Goal: Information Seeking & Learning: Understand process/instructions

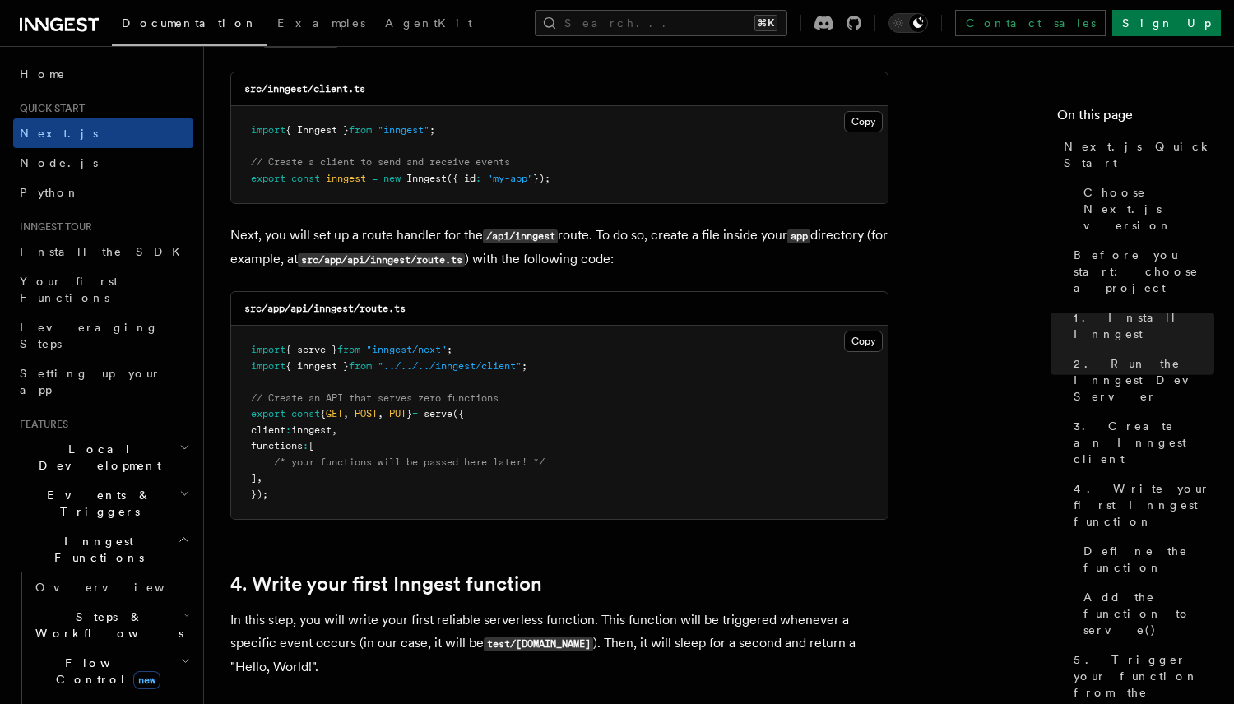
scroll to position [2160, 0]
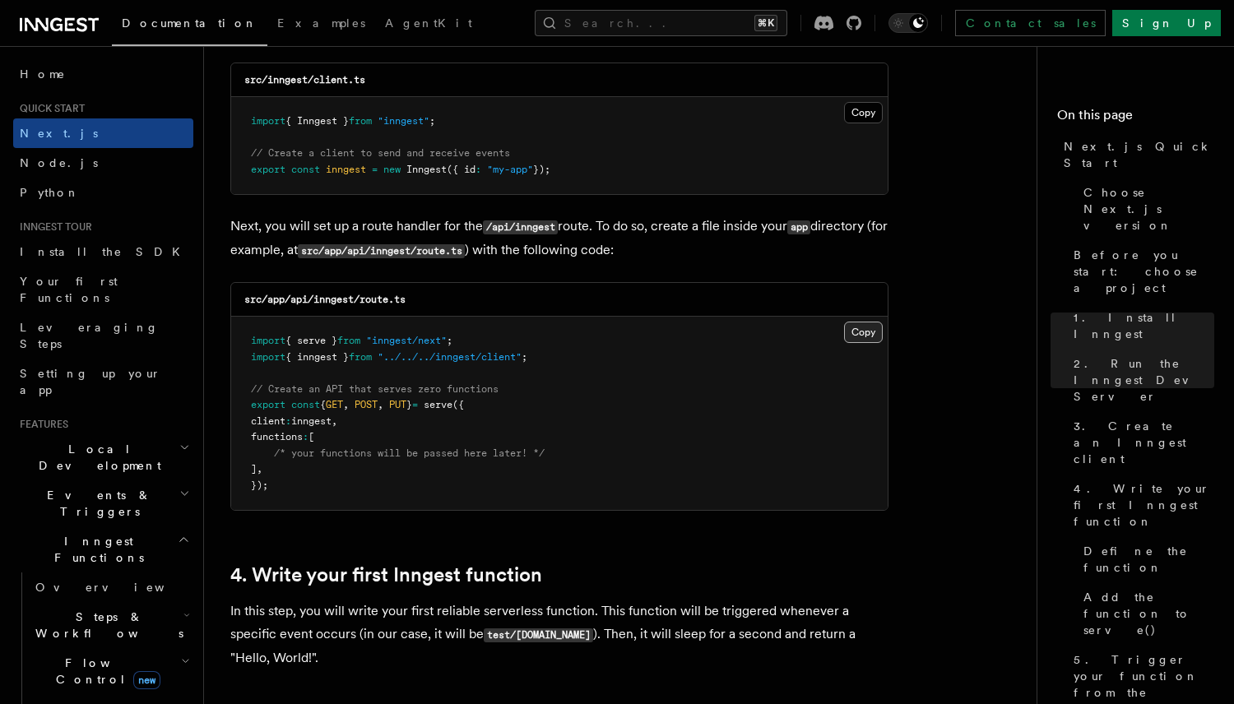
click at [860, 336] on button "Copy Copied" at bounding box center [863, 332] width 39 height 21
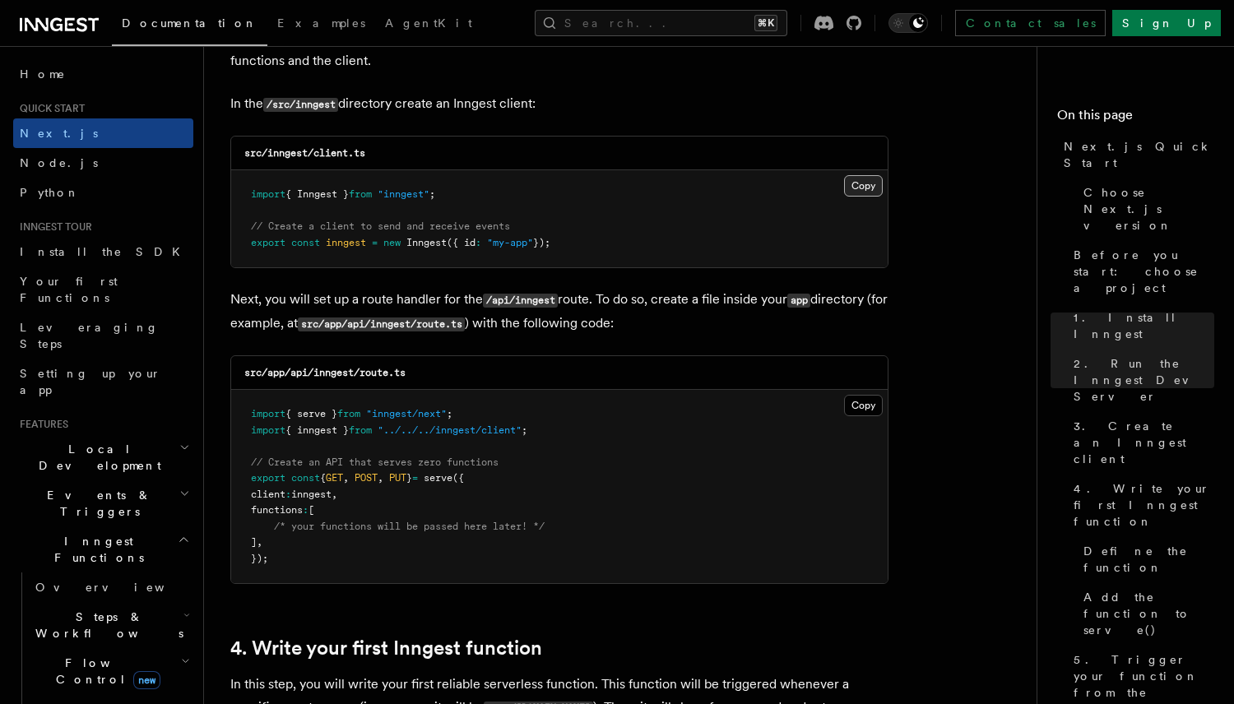
click at [866, 193] on button "Copy Copied" at bounding box center [863, 185] width 39 height 21
click at [861, 190] on button "Copy Copied" at bounding box center [863, 185] width 39 height 21
click at [869, 186] on button "Copy Copied" at bounding box center [863, 185] width 39 height 21
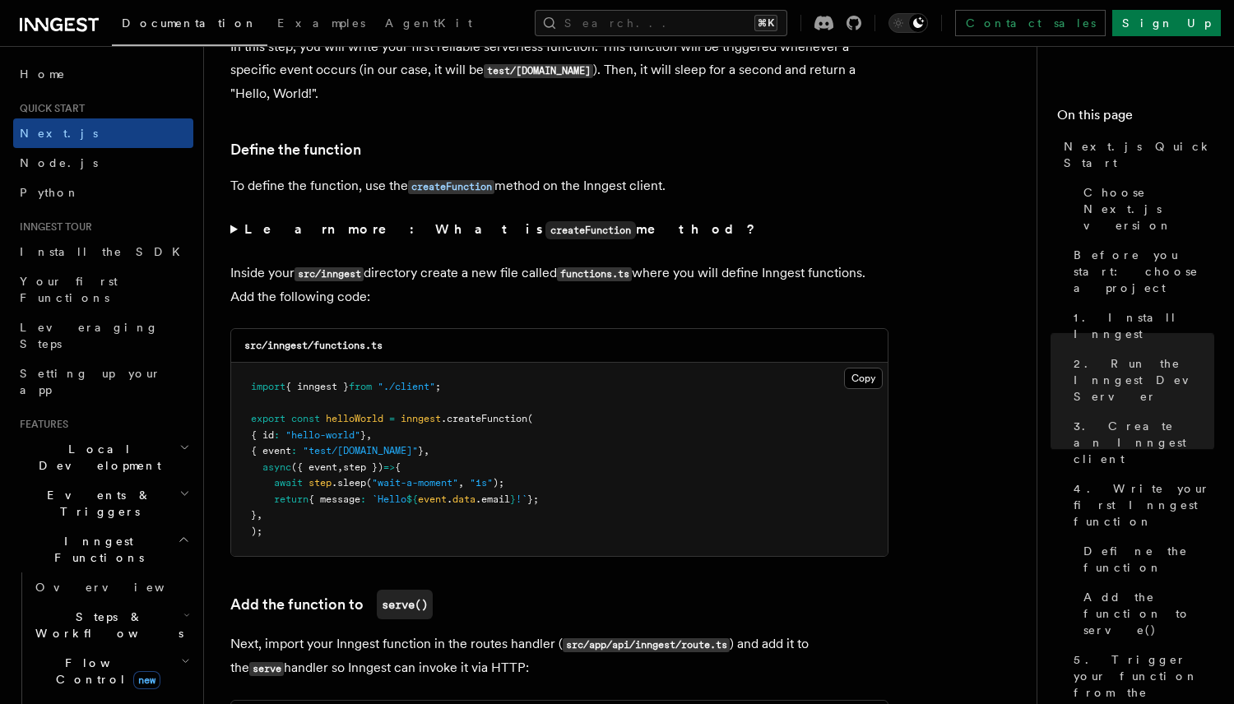
scroll to position [2787, 0]
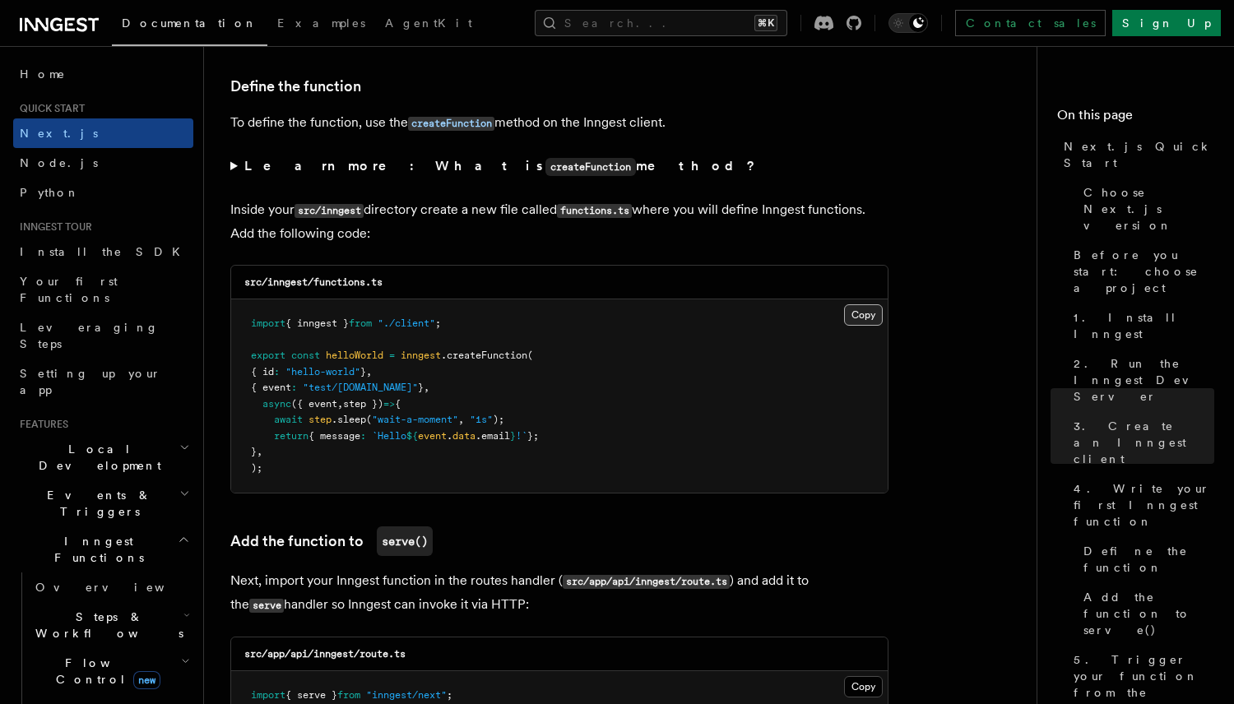
click at [852, 316] on button "Copy Copied" at bounding box center [863, 314] width 39 height 21
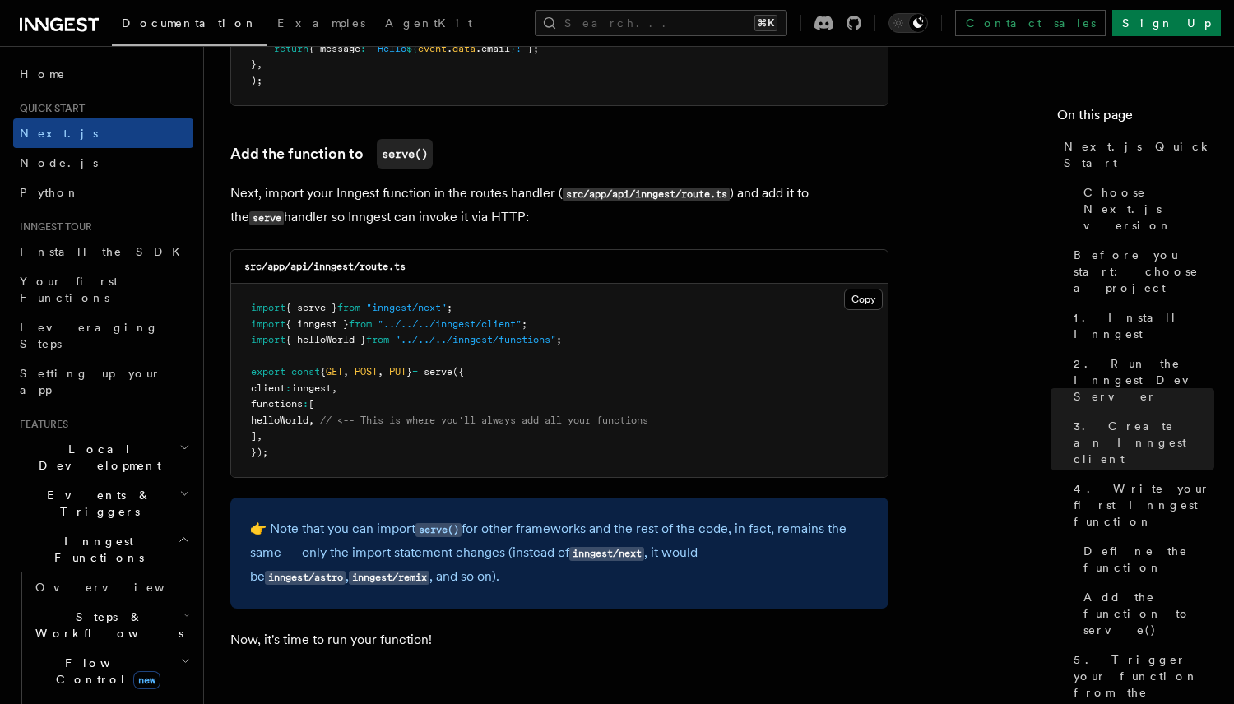
scroll to position [3189, 0]
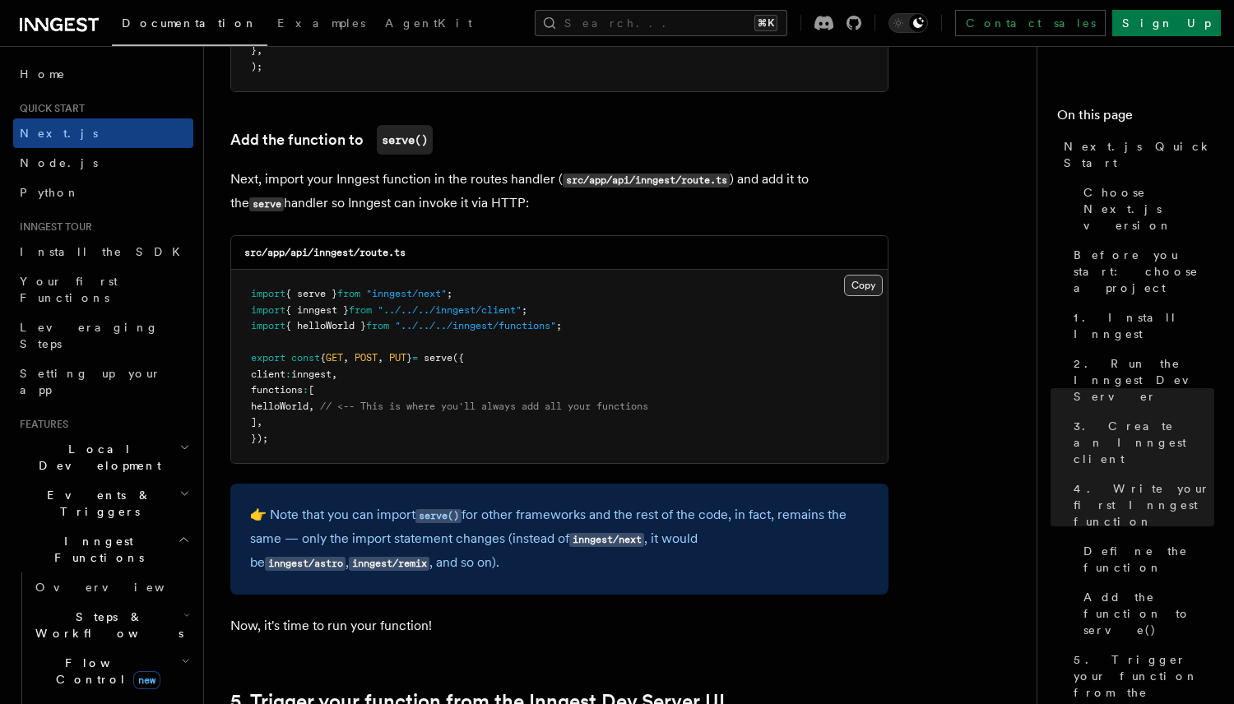
click at [864, 292] on button "Copy Copied" at bounding box center [863, 285] width 39 height 21
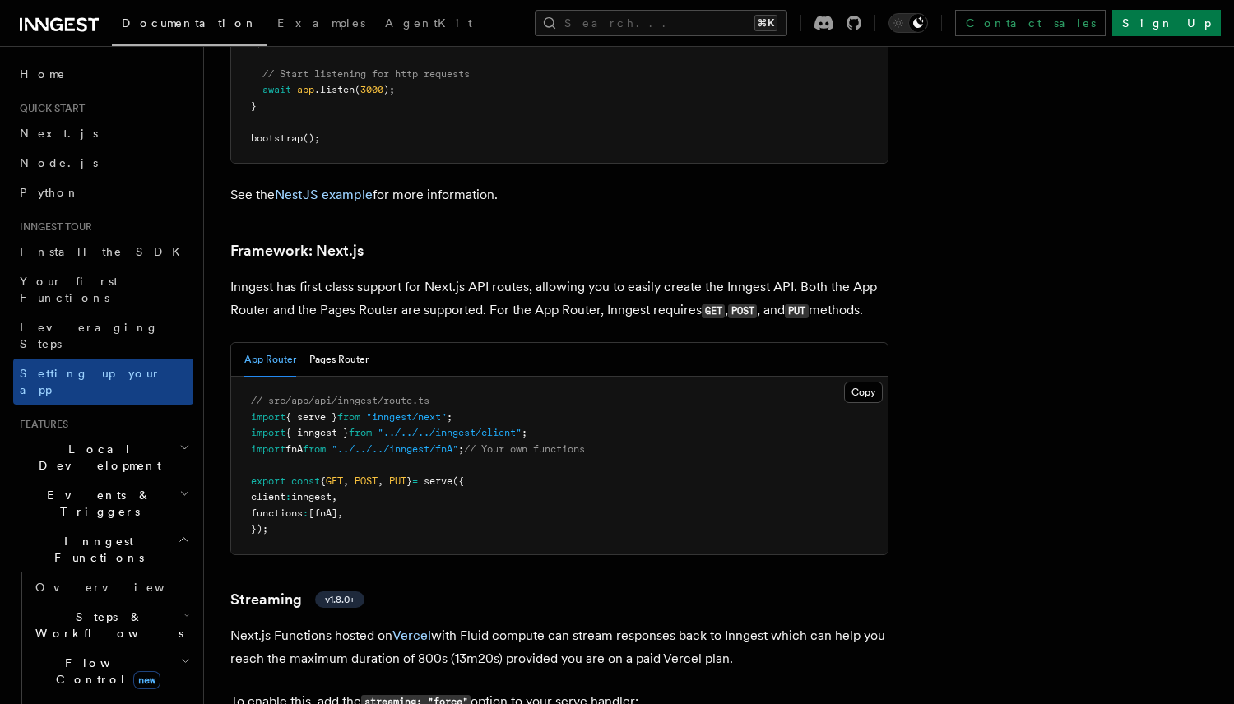
scroll to position [9944, 0]
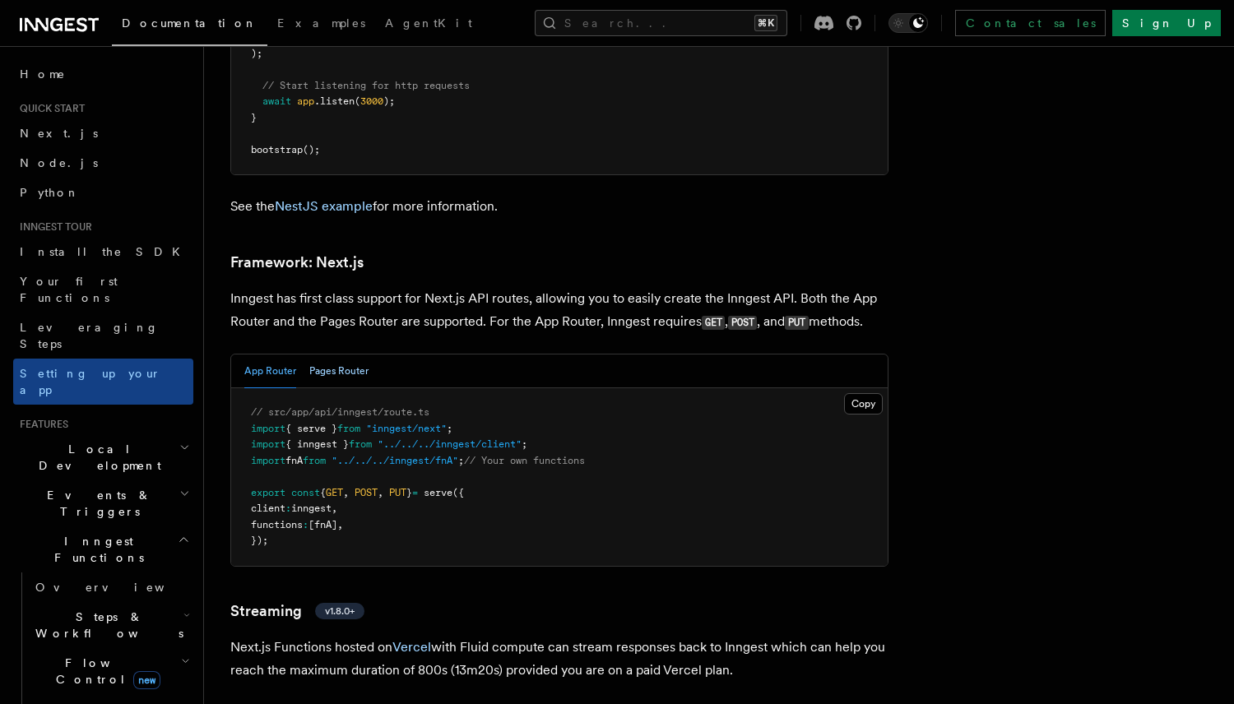
click at [360, 355] on button "Pages Router" at bounding box center [338, 372] width 59 height 34
click at [282, 355] on button "App Router" at bounding box center [270, 372] width 52 height 34
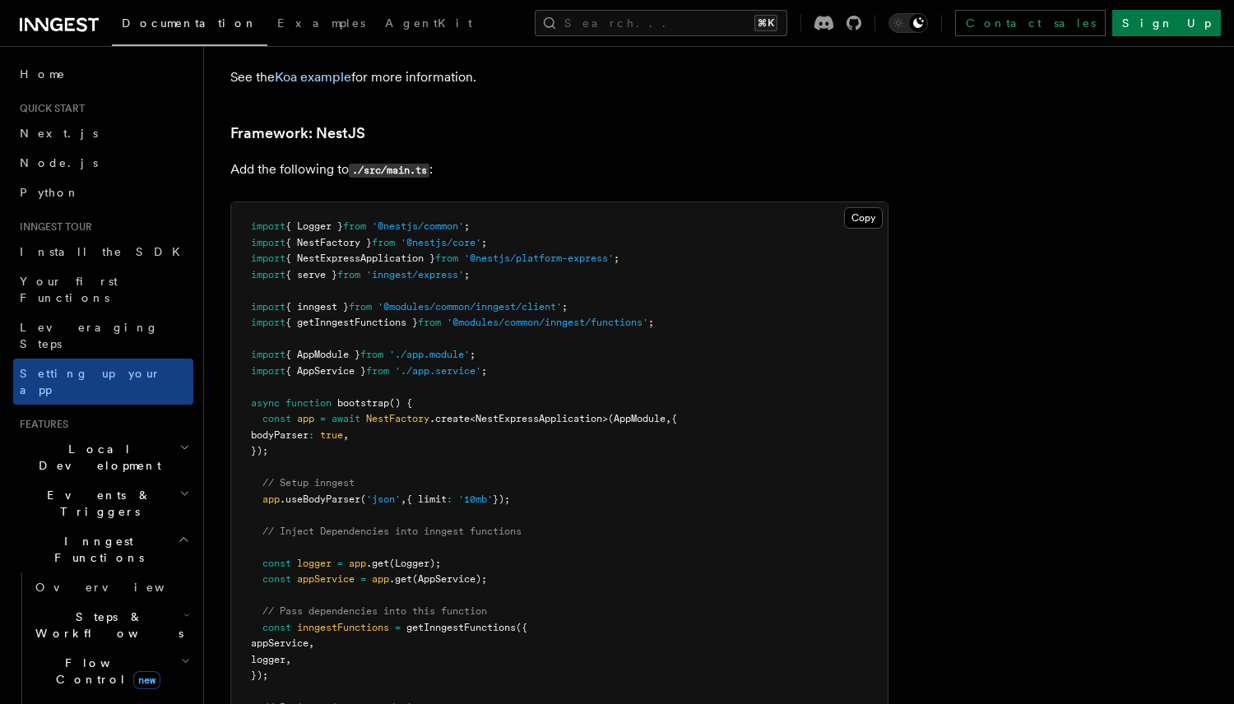
scroll to position [9187, 0]
